Goal: Task Accomplishment & Management: Use online tool/utility

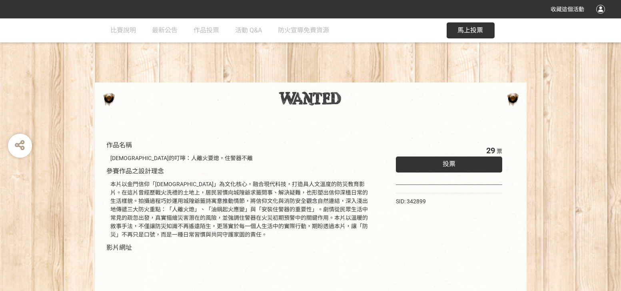
click at [443, 164] on span "投票" at bounding box center [449, 164] width 13 height 8
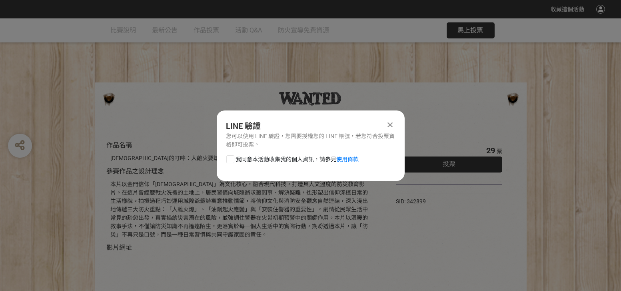
click at [290, 160] on span "我同意本活動收集我的個人資訊，請參見 使用條款" at bounding box center [297, 159] width 123 height 8
click at [232, 160] on input "我同意本活動收集我的個人資訊，請參見 使用條款" at bounding box center [229, 158] width 5 height 5
checkbox input "false"
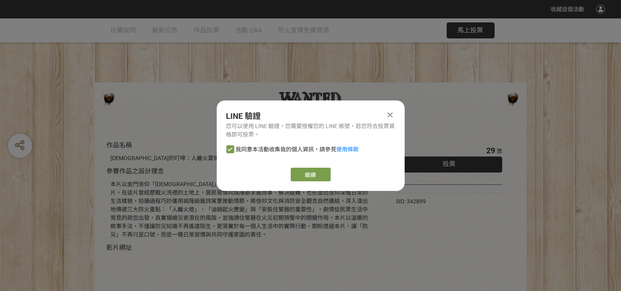
click at [393, 115] on div at bounding box center [391, 115] width 10 height 10
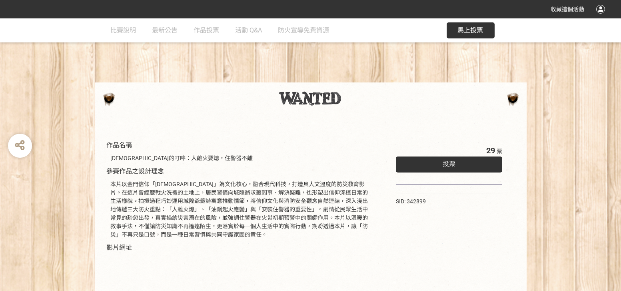
click at [431, 168] on div "投票" at bounding box center [449, 164] width 107 height 16
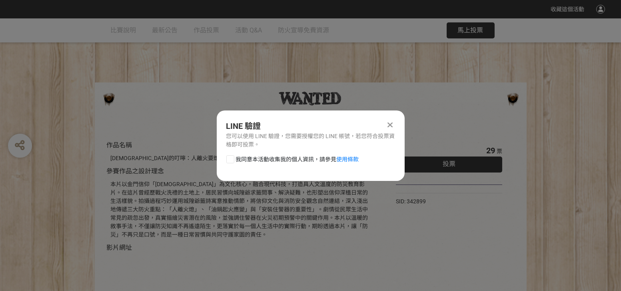
click at [291, 160] on span "我同意本活動收集我的個人資訊，請參見 使用條款" at bounding box center [297, 159] width 123 height 8
click at [232, 160] on input "我同意本活動收集我的個人資訊，請參見 使用條款" at bounding box center [229, 158] width 5 height 5
checkbox input "false"
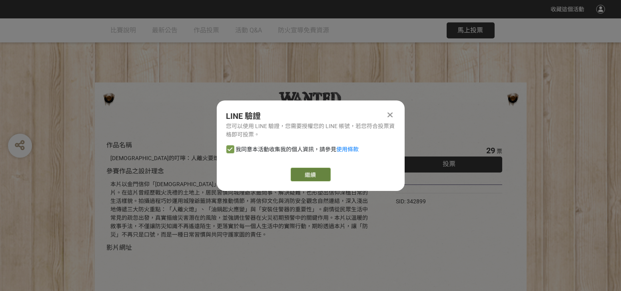
click at [300, 170] on link "繼續" at bounding box center [311, 175] width 40 height 14
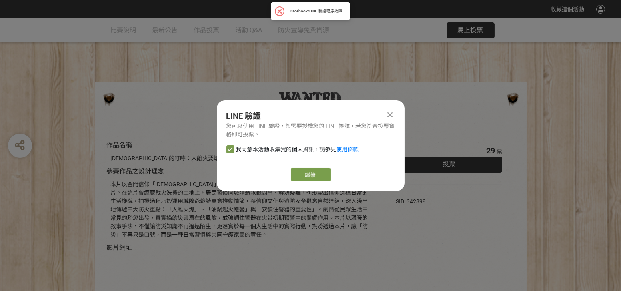
click at [392, 112] on icon at bounding box center [390, 115] width 5 height 8
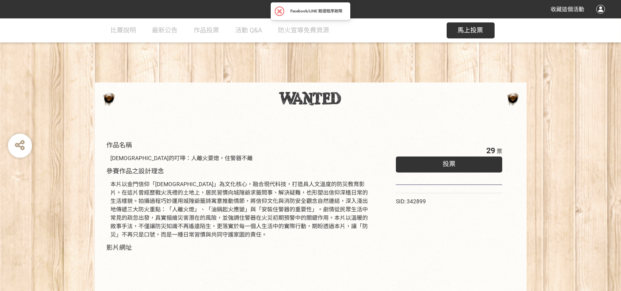
scroll to position [154, 0]
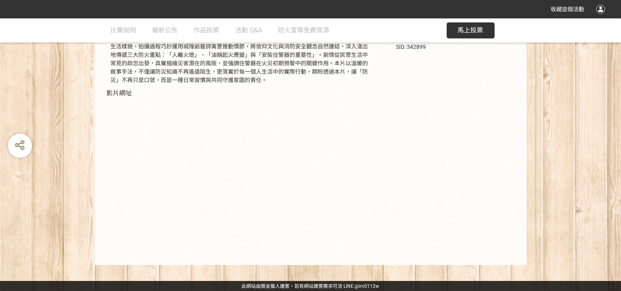
click at [300, 76] on div "本片以金門信仰「[DEMOGRAPHIC_DATA]」為文化核心，融合現代科技，打造具人文溫度的防災教育影片。在這片曾經歷戰火洗禮的土地上，居民習慣向城隍爺求…" at bounding box center [241, 55] width 261 height 59
